Goal: Ask a question

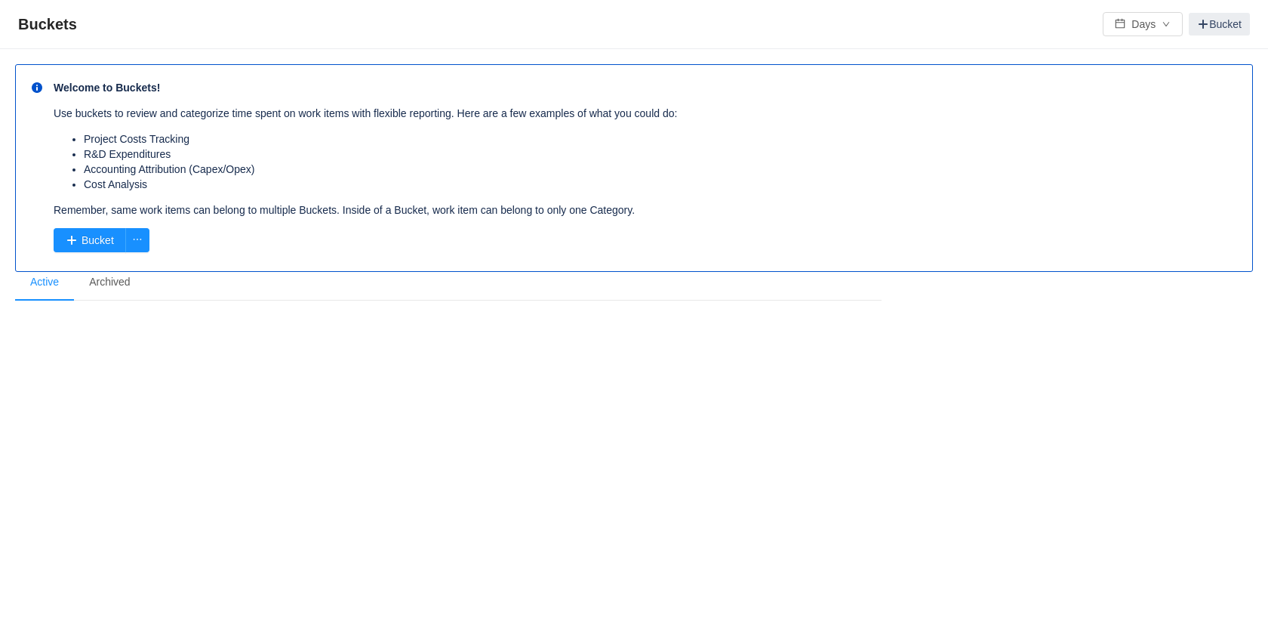
click at [943, 318] on section "Welcome to Buckets! Use buckets to review and categorize time spent on work ite…" at bounding box center [634, 216] width 1238 height 304
click at [485, 401] on div "Buckets Days Bucket Welcome to Buckets! Use buckets to review and categorize ti…" at bounding box center [634, 315] width 1268 height 630
click at [273, 359] on section "Welcome to Buckets! Use buckets to review and categorize time spent on work ite…" at bounding box center [634, 216] width 1238 height 304
click at [187, 378] on div "Welcome to Buckets! Use buckets to review and categorize time spent on work ite…" at bounding box center [626, 216] width 1253 height 334
click at [874, 208] on p "Remember, same work items can belong to multiple Buckets. Inside of a Bucket, w…" at bounding box center [638, 209] width 1169 height 15
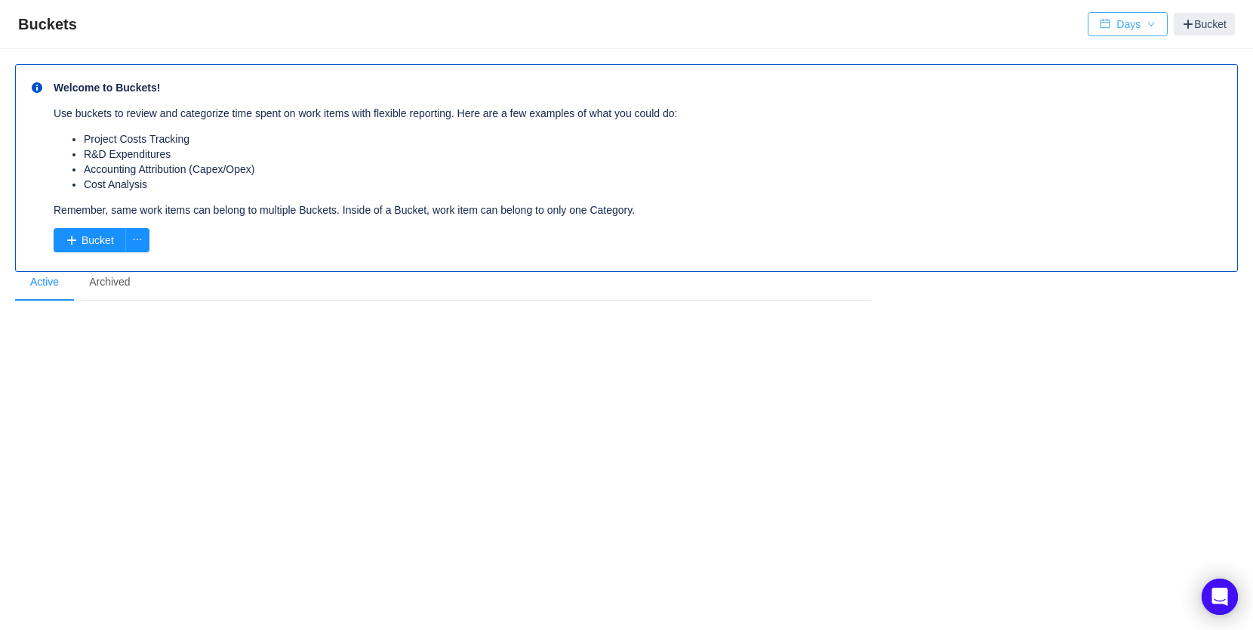
click at [1140, 22] on button "Days" at bounding box center [1128, 24] width 80 height 24
click at [965, 162] on li "Accounting Attribution (Capex/Opex)" at bounding box center [653, 169] width 1138 height 15
click at [1225, 594] on icon "Open Intercom Messenger" at bounding box center [1219, 597] width 17 height 20
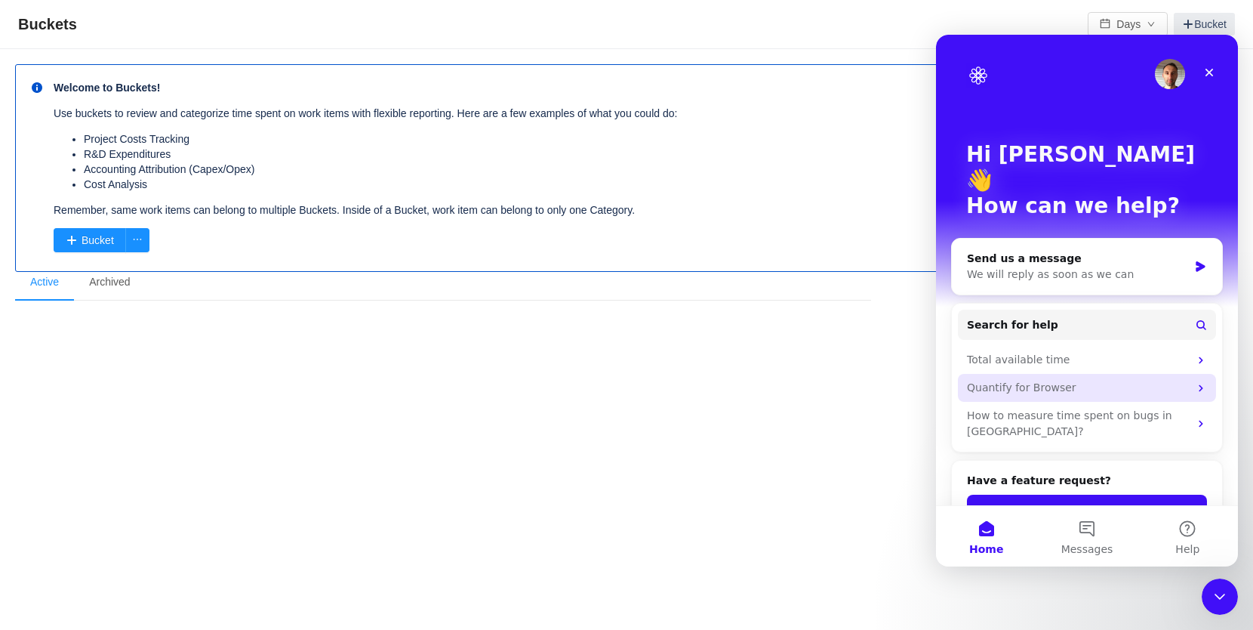
click at [1035, 380] on div "Quantify for Browser" at bounding box center [1078, 388] width 222 height 16
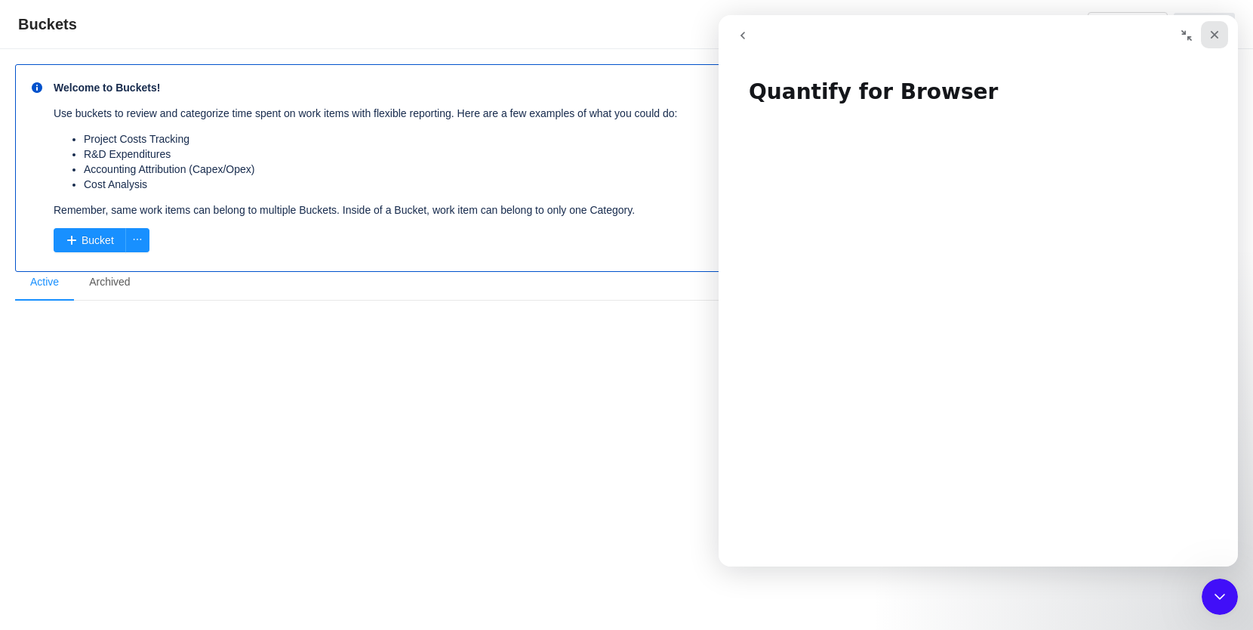
click at [1218, 33] on icon "Close" at bounding box center [1215, 35] width 12 height 12
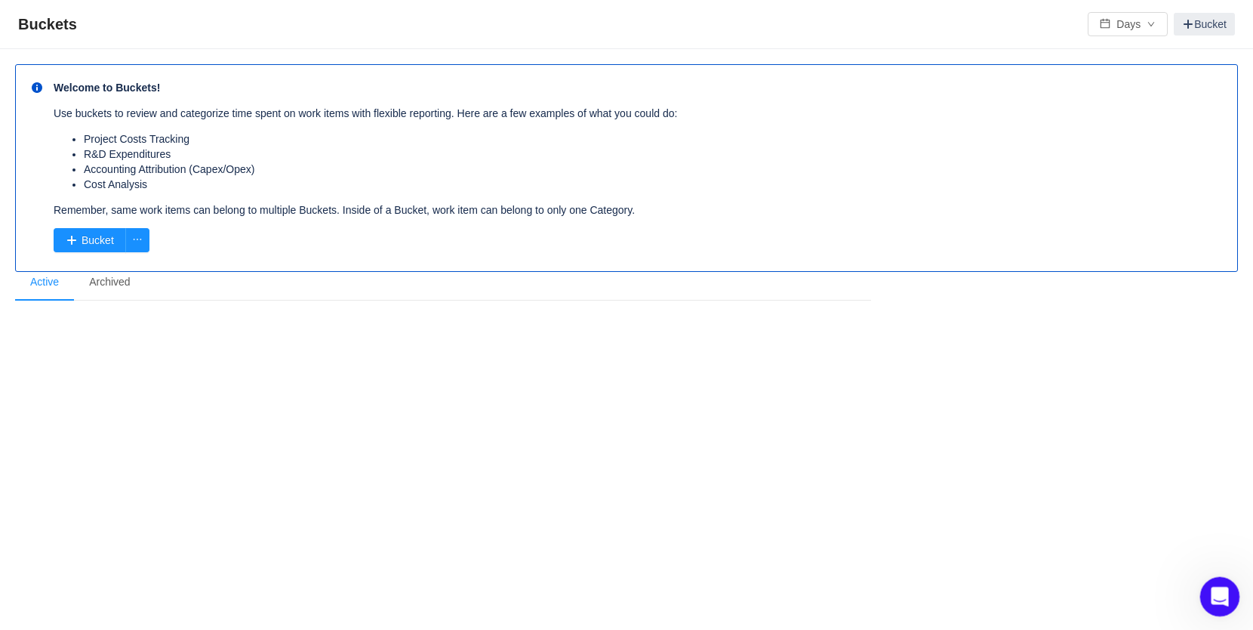
click at [1220, 578] on div "Open Intercom Messenger" at bounding box center [1218, 594] width 50 height 50
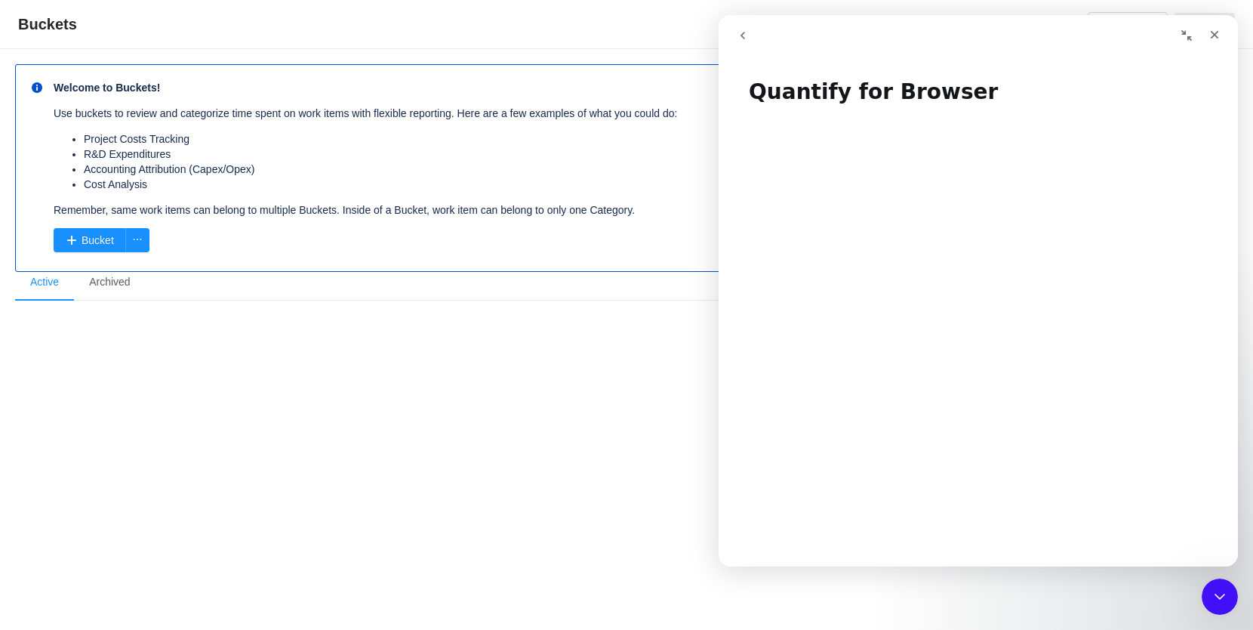
click at [744, 32] on icon "go back" at bounding box center [743, 36] width 5 height 8
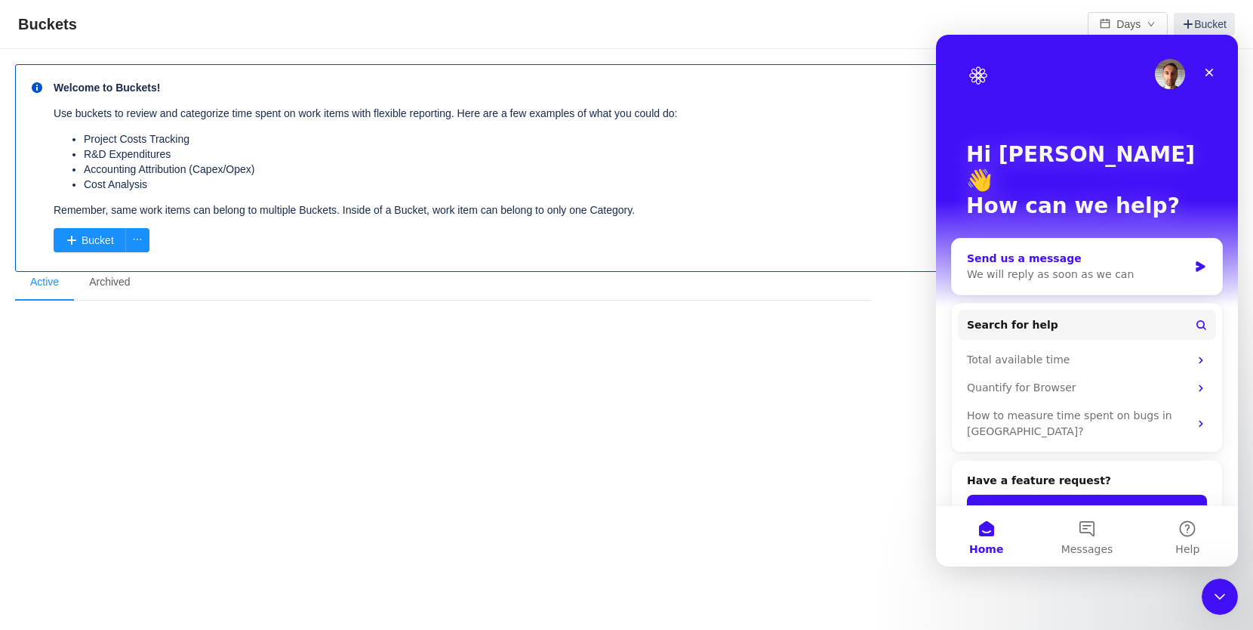
click at [1038, 266] on div "We will reply as soon as we can" at bounding box center [1077, 274] width 221 height 16
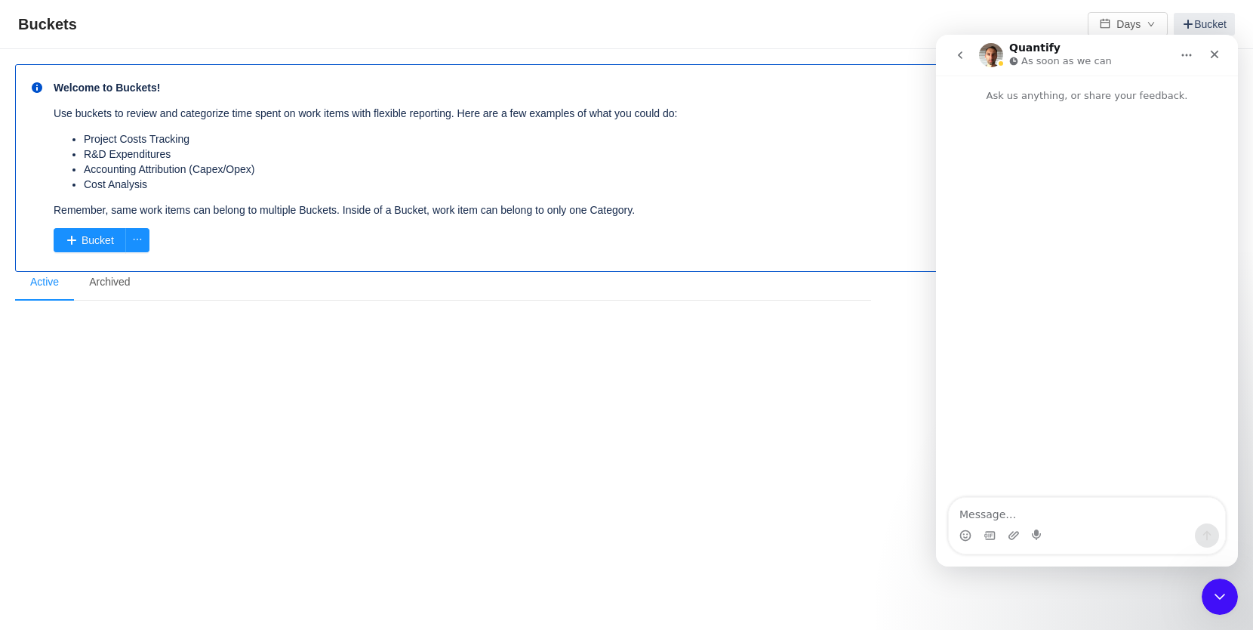
click at [1037, 519] on textarea "Message…" at bounding box center [1087, 511] width 276 height 26
click at [1023, 513] on textarea "Message…" at bounding box center [1087, 511] width 276 height 26
click at [482, 289] on ul "··· Active ··· Archived ···" at bounding box center [443, 282] width 856 height 36
click at [1070, 517] on textarea "Message…" at bounding box center [1087, 511] width 276 height 26
type textarea "I am not able to see any buckets, what permissions settings should I verify?"
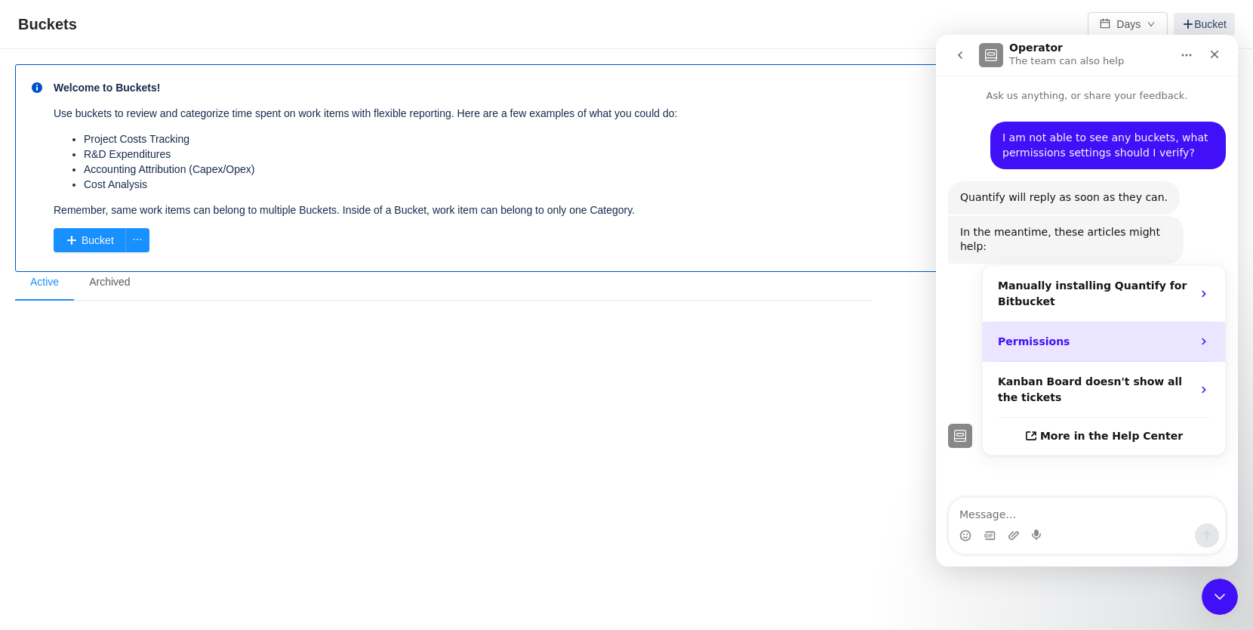
click at [1031, 335] on strong "Permissions" at bounding box center [1034, 341] width 72 height 12
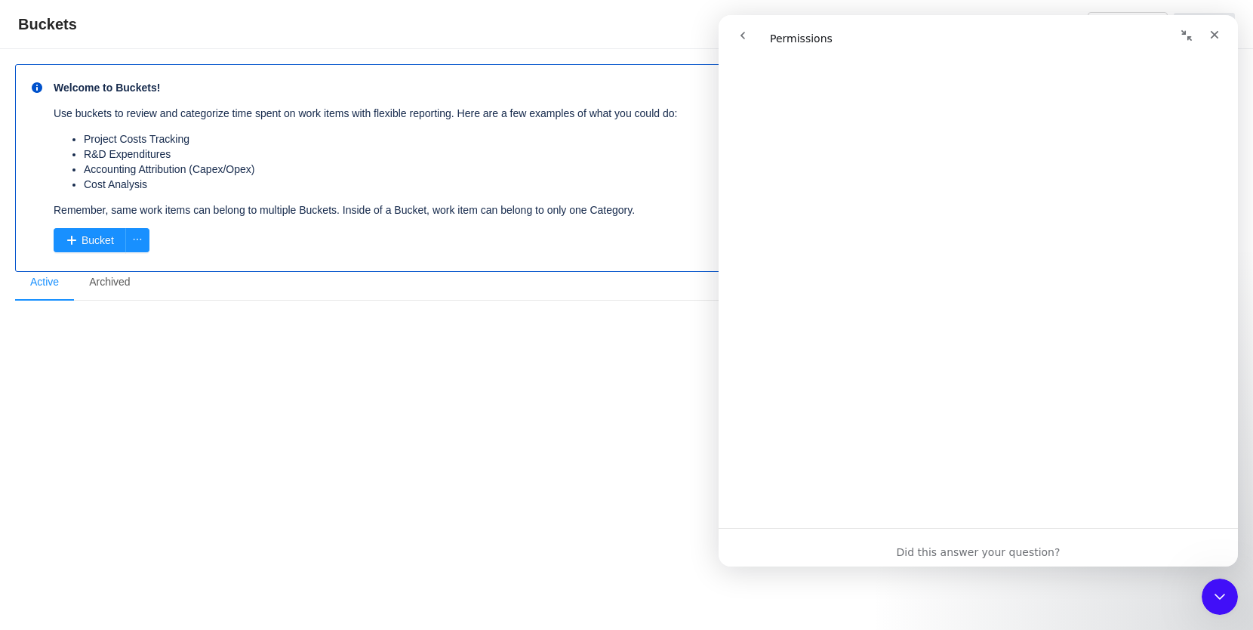
scroll to position [380, 0]
click at [466, 397] on div "Buckets Days Bucket Welcome to Buckets! Use buckets to review and categorize ti…" at bounding box center [626, 315] width 1253 height 630
click at [448, 383] on div "Welcome to Buckets! Use buckets to review and categorize time spent on work ite…" at bounding box center [626, 216] width 1253 height 334
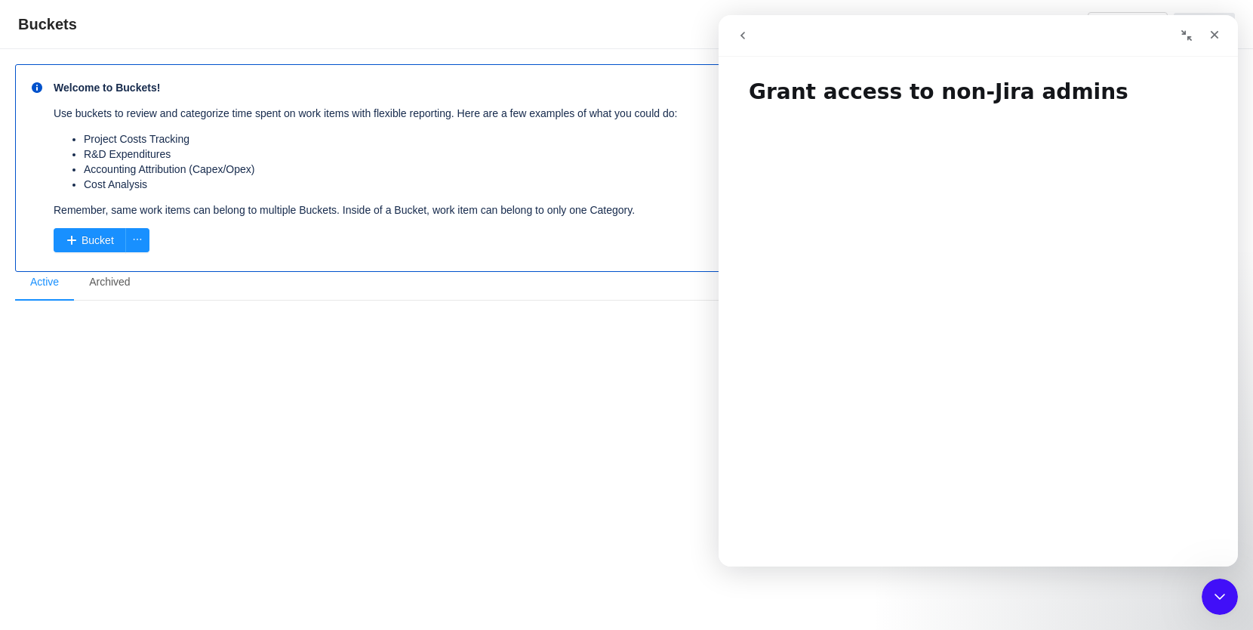
click at [561, 334] on section "Welcome to Buckets! Use buckets to review and categorize time spent on work ite…" at bounding box center [626, 216] width 1223 height 304
